Goal: Check status

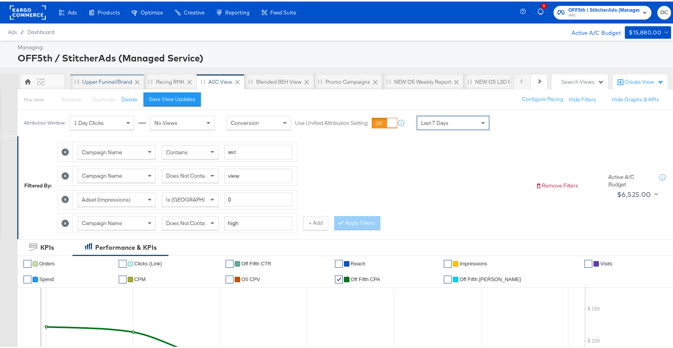
click at [110, 83] on div "Upper Funnel/Brand" at bounding box center [107, 80] width 50 height 7
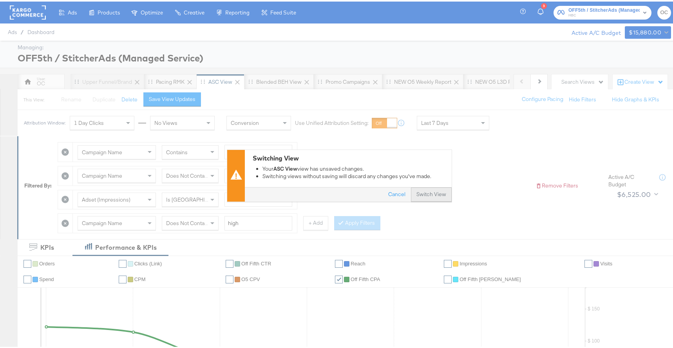
click at [431, 192] on button "Switch View" at bounding box center [431, 193] width 41 height 14
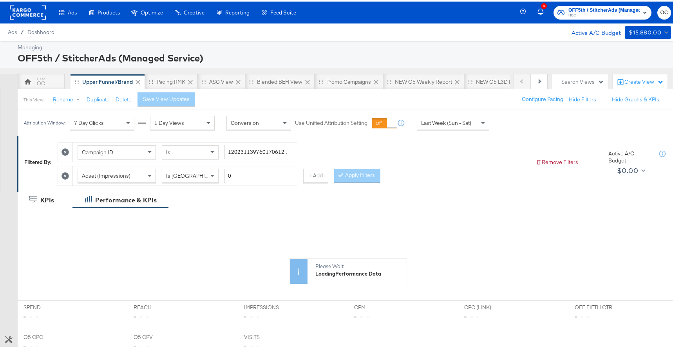
click at [473, 122] on div "Last Week (Sun - Sat)" at bounding box center [453, 121] width 72 height 13
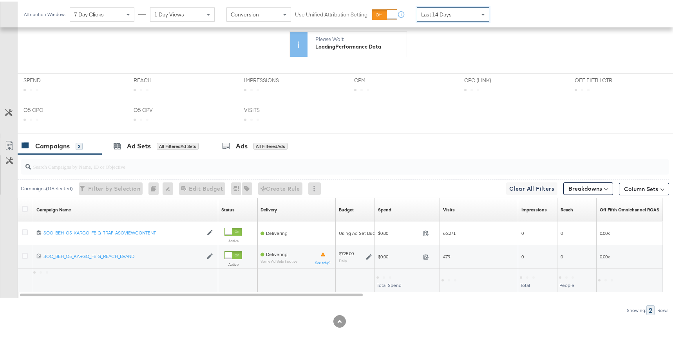
scroll to position [304, 0]
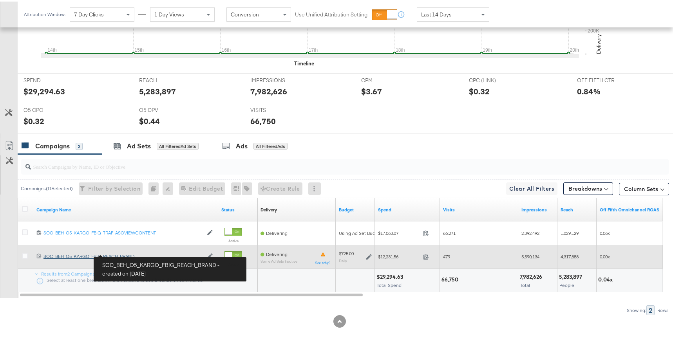
click at [120, 257] on div "SOC_BEH_O5_KARGO_FBIG_REACH_BRAND SOC_BEH_O5_KARGO_FBIG_REACH_BRAND" at bounding box center [122, 255] width 159 height 6
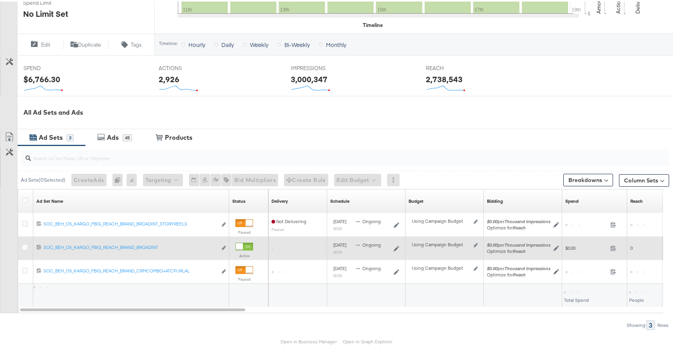
scroll to position [297, 0]
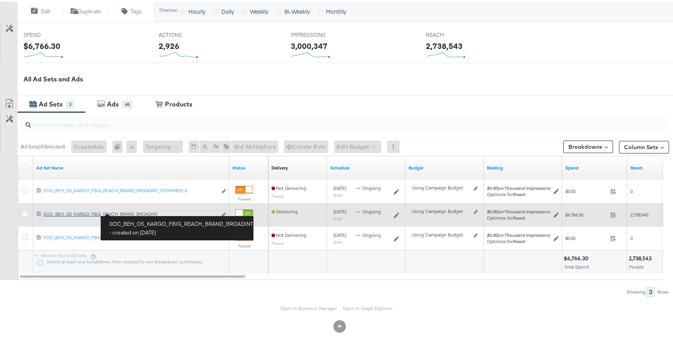
click at [147, 212] on div "SOC_BEH_O5_KARGO_FBIG_REACH_BRAND_BROADINT SOC_BEH_O5_KARGO_FBIG_REACH_BRAND_BR…" at bounding box center [129, 213] width 173 height 6
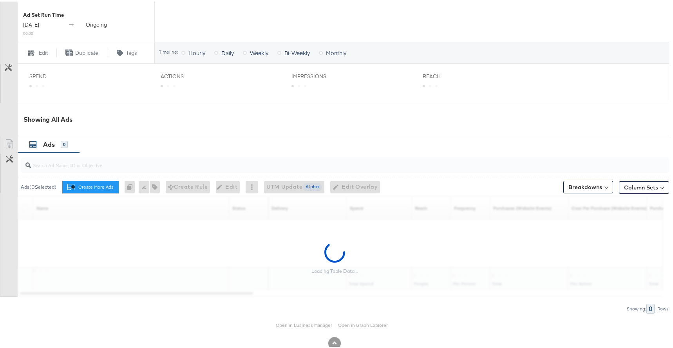
scroll to position [300, 0]
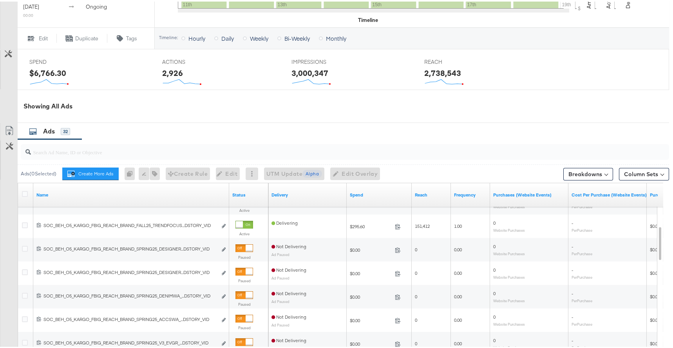
click at [252, 148] on input "search" at bounding box center [320, 147] width 579 height 15
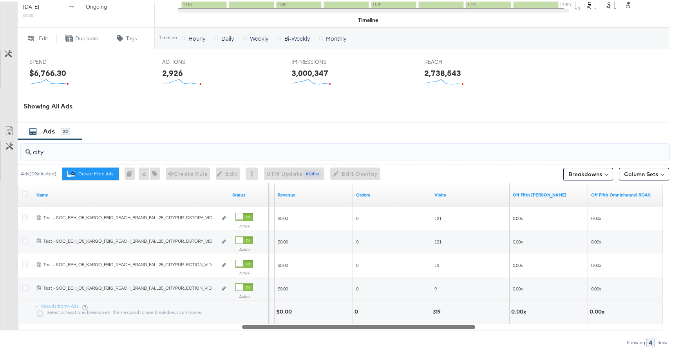
drag, startPoint x: 252, startPoint y: 326, endPoint x: 472, endPoint y: 314, distance: 220.8
click at [472, 314] on div "Name Status CPM Revenue Orders Visits Off Fifth [PERSON_NAME] Off Fifth Omnicha…" at bounding box center [340, 255] width 645 height 148
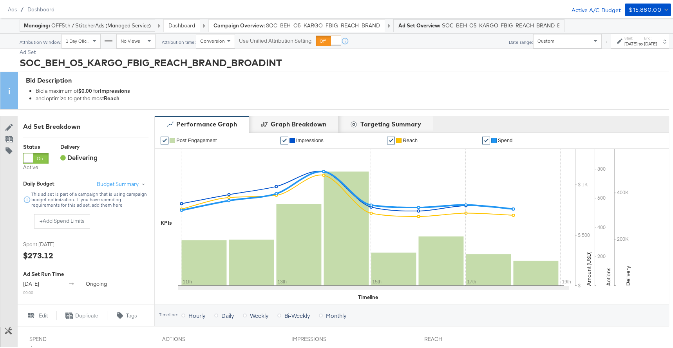
scroll to position [0, 0]
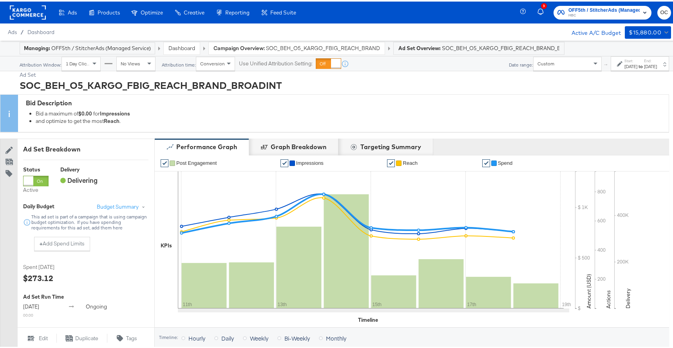
type input "city"
click at [623, 68] on div "Start: [DATE] to End: [DATE]" at bounding box center [640, 62] width 58 height 14
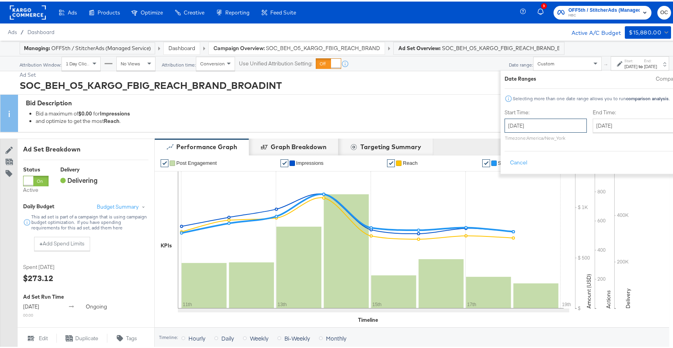
click at [522, 123] on input "[DATE]" at bounding box center [545, 124] width 82 height 14
click at [533, 65] on div "Custom" at bounding box center [567, 62] width 68 height 13
click at [504, 161] on button "Cancel" at bounding box center [518, 161] width 28 height 14
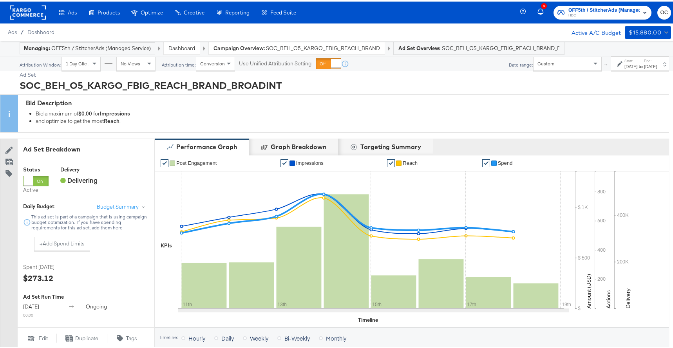
click at [533, 63] on div "Custom" at bounding box center [567, 62] width 68 height 13
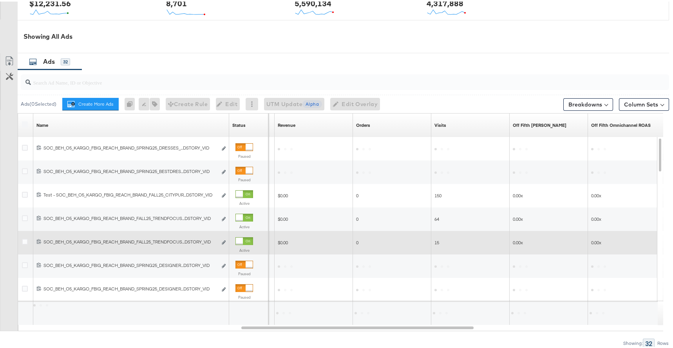
scroll to position [422, 0]
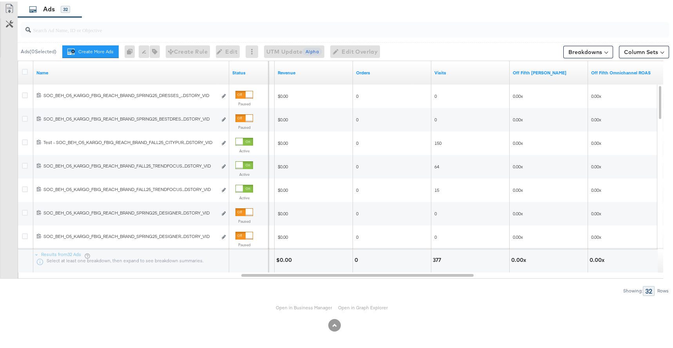
click at [134, 26] on input "search" at bounding box center [320, 25] width 579 height 15
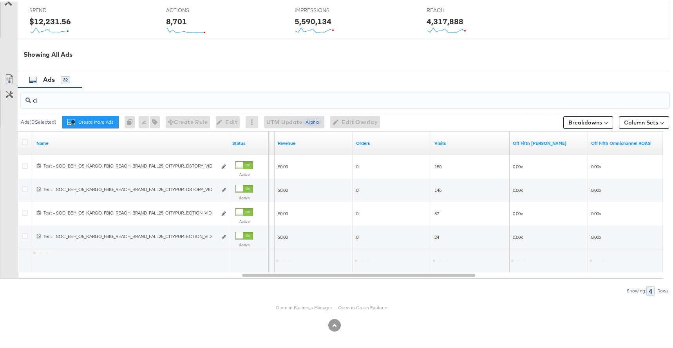
scroll to position [351, 0]
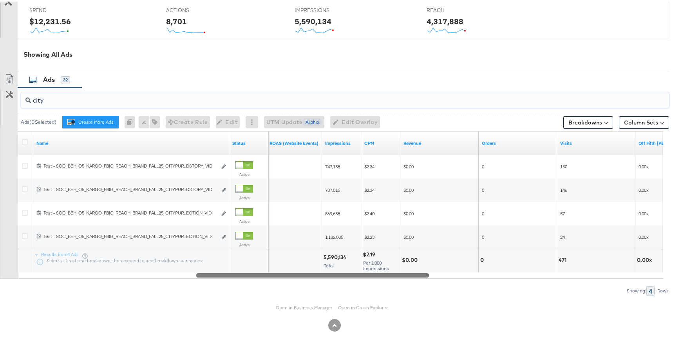
drag, startPoint x: 397, startPoint y: 274, endPoint x: 313, endPoint y: 271, distance: 84.6
click at [313, 271] on div at bounding box center [312, 273] width 233 height 7
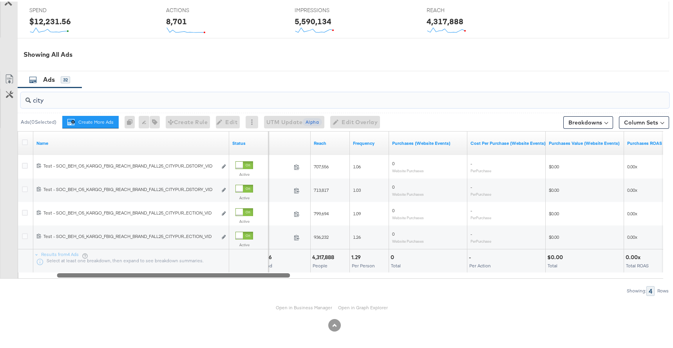
drag, startPoint x: 428, startPoint y: 275, endPoint x: 239, endPoint y: 269, distance: 189.3
click at [239, 269] on div "Name Status Spend Reach Frequency Purchases (Website Events) Cost Per Purchase …" at bounding box center [340, 204] width 645 height 148
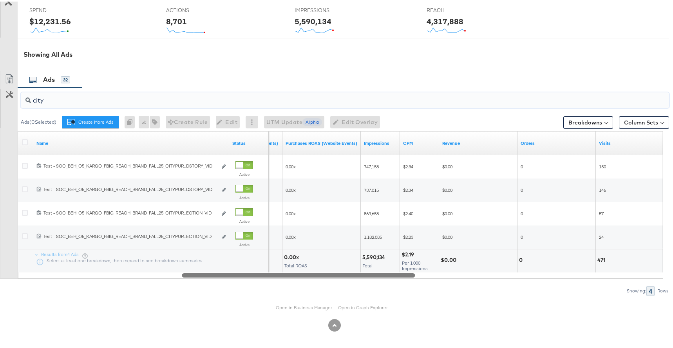
drag, startPoint x: 249, startPoint y: 272, endPoint x: 410, endPoint y: 260, distance: 162.2
click at [410, 260] on div "Name Status Purchases Value (Website Events) Purchases ROAS (Website Events) Im…" at bounding box center [340, 204] width 645 height 148
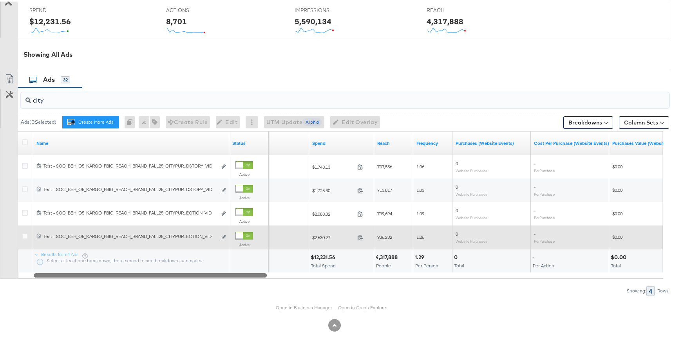
drag, startPoint x: 411, startPoint y: 276, endPoint x: 247, endPoint y: 244, distance: 167.6
click at [247, 244] on div "Name Status Delivery Spend Reach Frequency Purchases (Website Events) Cost Per …" at bounding box center [340, 204] width 645 height 148
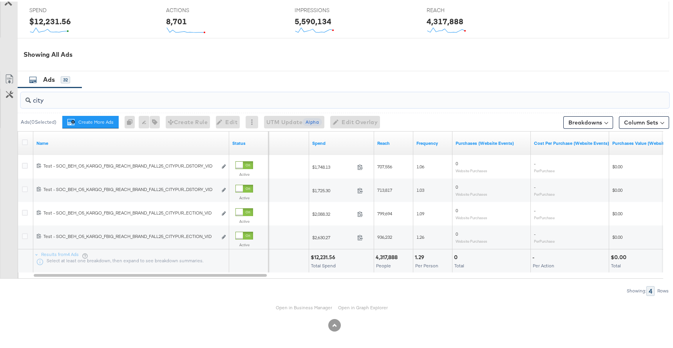
type input "city"
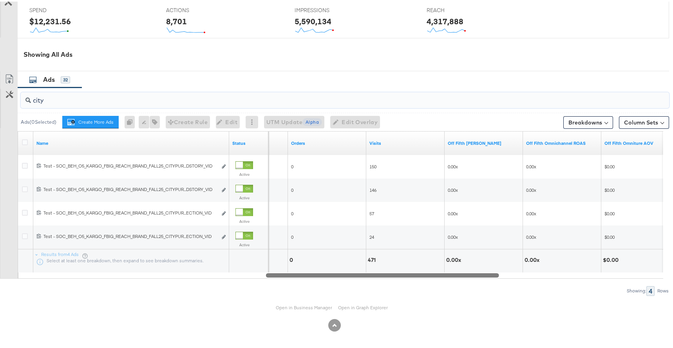
drag, startPoint x: 257, startPoint y: 276, endPoint x: 490, endPoint y: 272, distance: 232.3
click at [490, 272] on div at bounding box center [382, 273] width 233 height 7
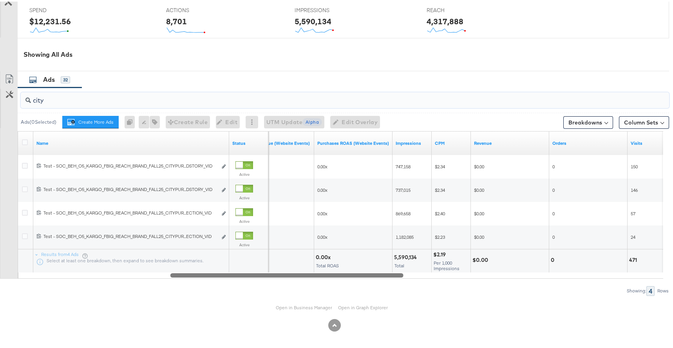
drag, startPoint x: 493, startPoint y: 274, endPoint x: 397, endPoint y: 278, distance: 96.0
click at [397, 278] on div "city Ads ( 0 Selected) Create More Ads Create more ads for this ad set 0 Rename…" at bounding box center [334, 190] width 669 height 208
